Goal: Task Accomplishment & Management: Use online tool/utility

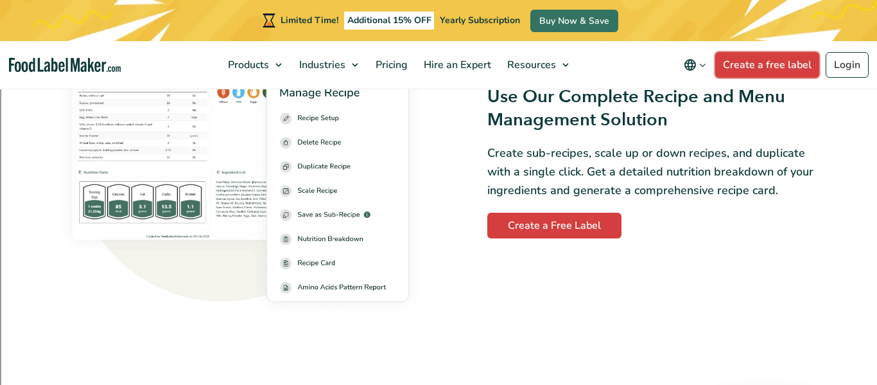
scroll to position [1756, 0]
